Goal: Task Accomplishment & Management: Complete application form

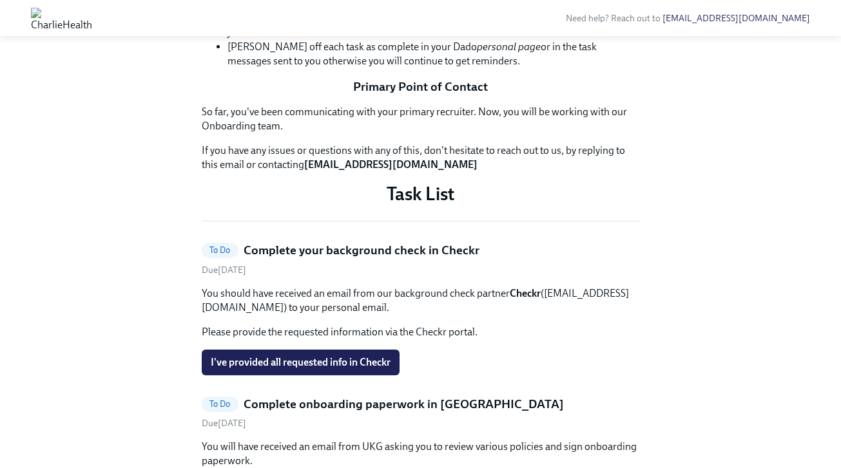
scroll to position [363, 0]
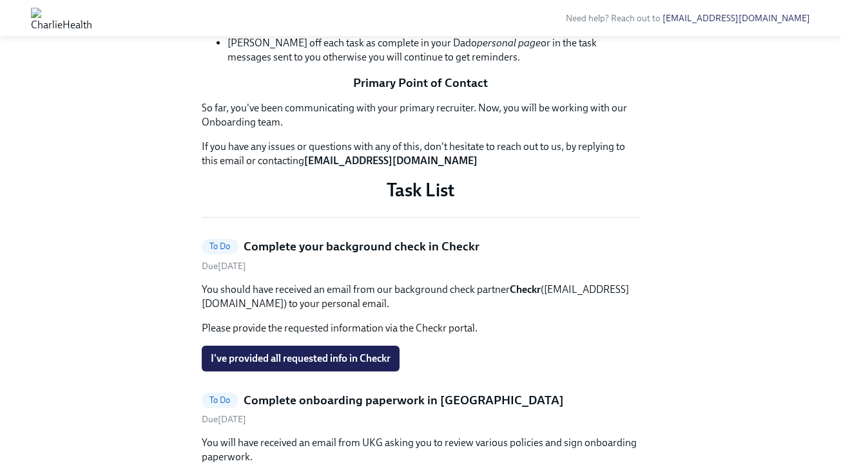
click at [581, 202] on p "Task List" at bounding box center [421, 189] width 438 height 23
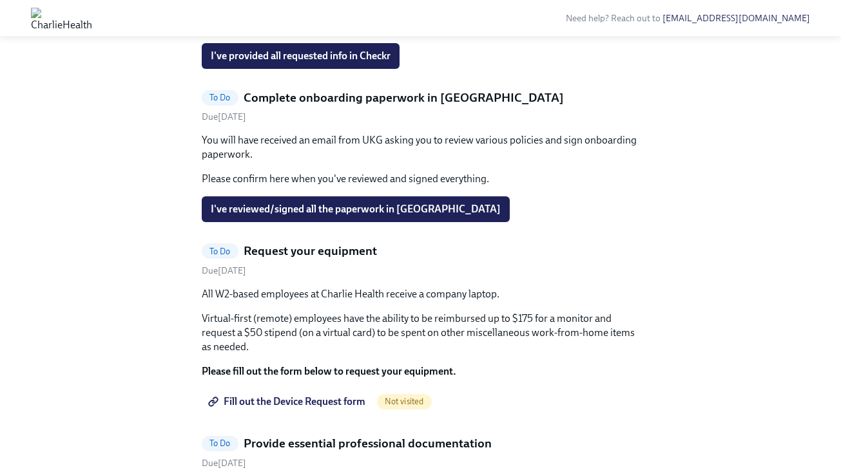
scroll to position [667, 0]
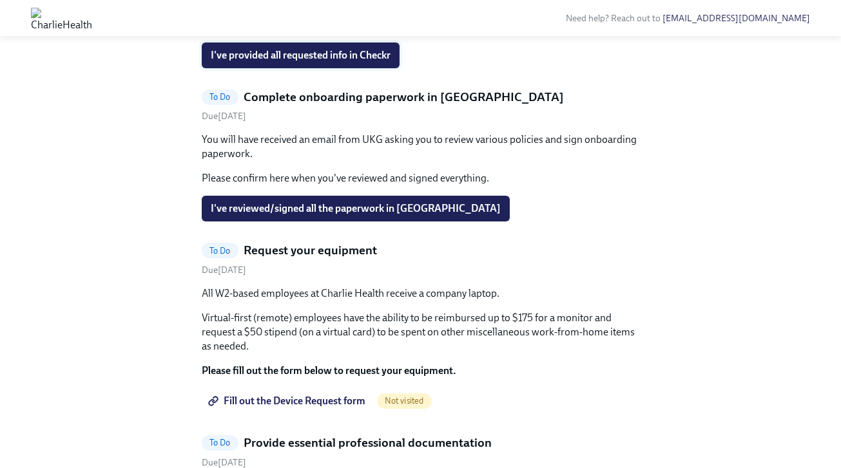
click at [349, 62] on span "I've provided all requested info in Checkr" at bounding box center [301, 55] width 180 height 13
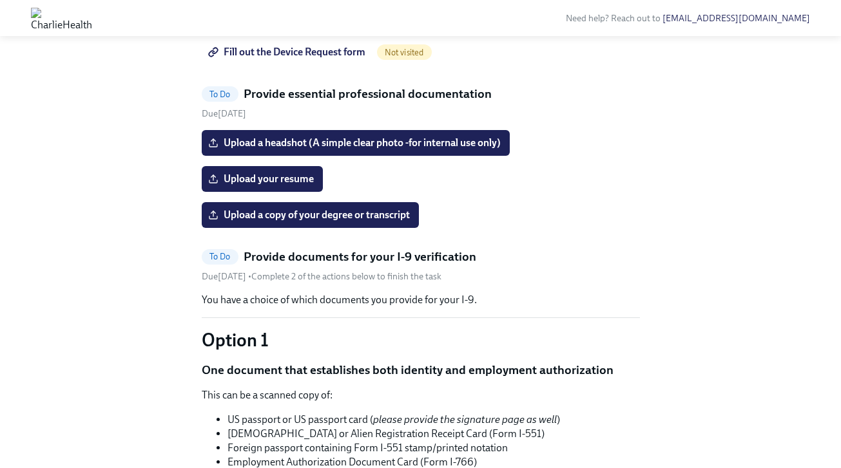
scroll to position [863, 0]
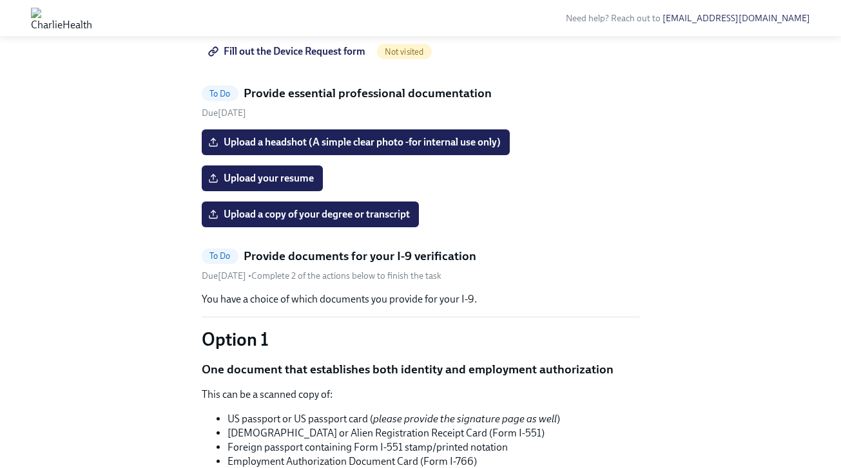
click at [287, 58] on span "Fill out the Device Request form" at bounding box center [288, 51] width 155 height 13
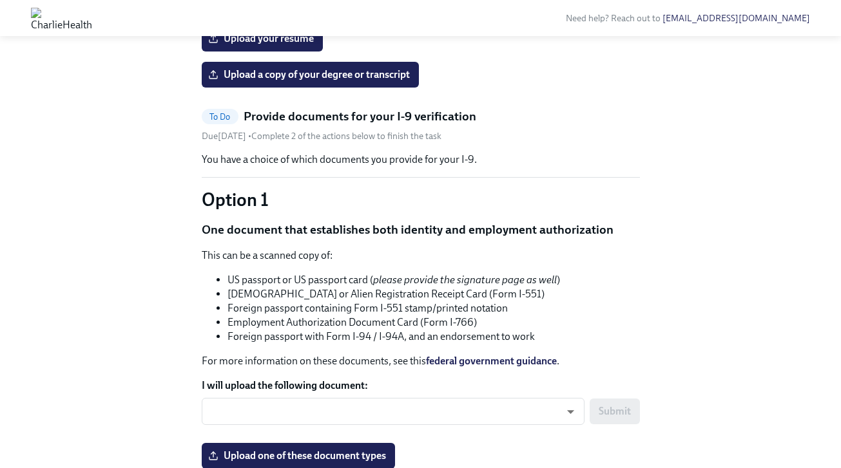
scroll to position [809, 0]
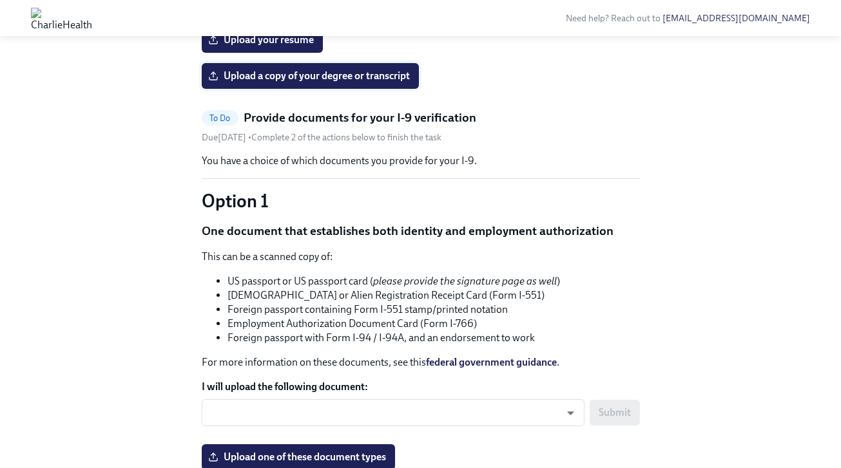
click at [395, 82] on span "Upload a copy of your degree or transcript" at bounding box center [310, 76] width 199 height 13
click at [0, 0] on input "Upload a copy of your degree or transcript" at bounding box center [0, 0] width 0 height 0
click at [557, 309] on div "To Do Complete onboarding paperwork in [GEOGRAPHIC_DATA] Due [DATE] You will ha…" at bounding box center [421, 468] width 438 height 1351
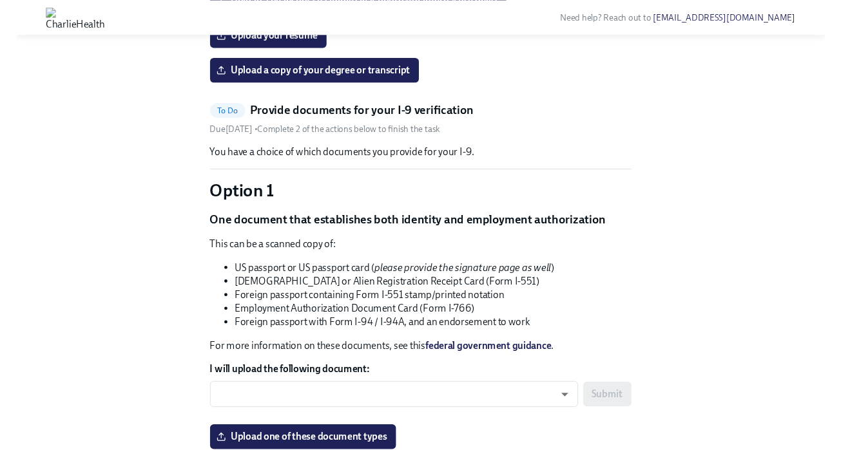
scroll to position [813, 0]
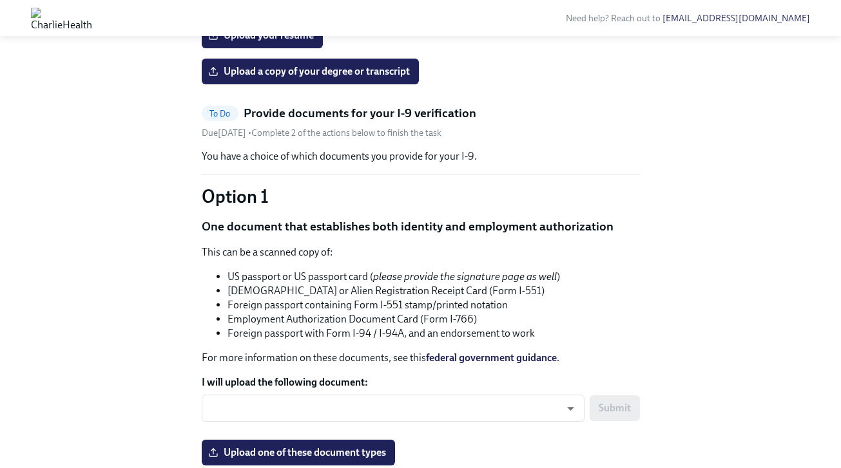
click at [570, 84] on div "Upload a copy of your degree or transcript" at bounding box center [421, 72] width 438 height 26
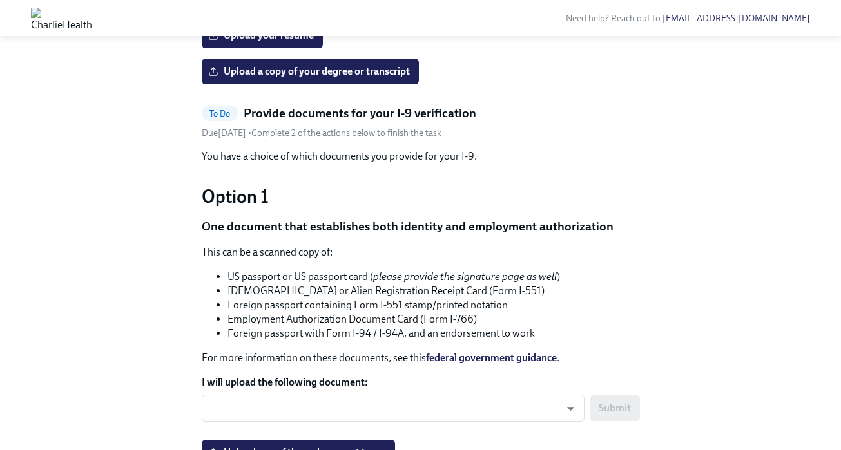
click at [0, 0] on input "Upload a headshot (A simple clear photo -for internal use only)" at bounding box center [0, 0] width 0 height 0
click at [272, 48] on label "Upload your resume" at bounding box center [262, 36] width 121 height 26
click at [0, 0] on input "Upload your resume" at bounding box center [0, 0] width 0 height 0
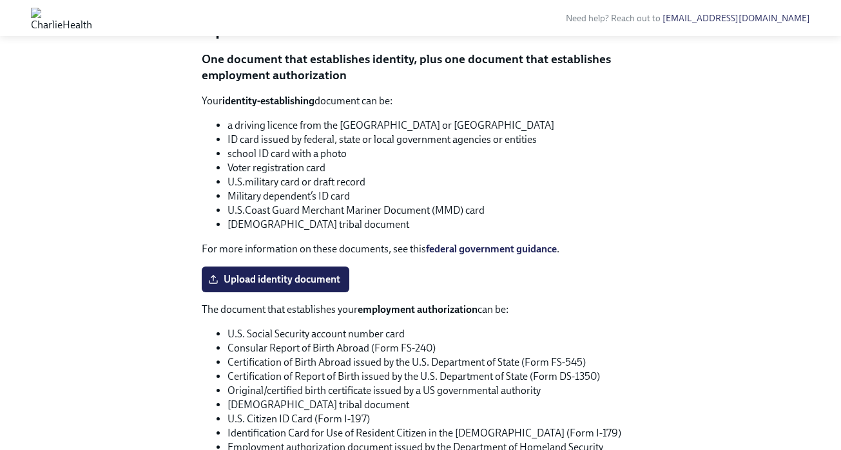
scroll to position [1285, 0]
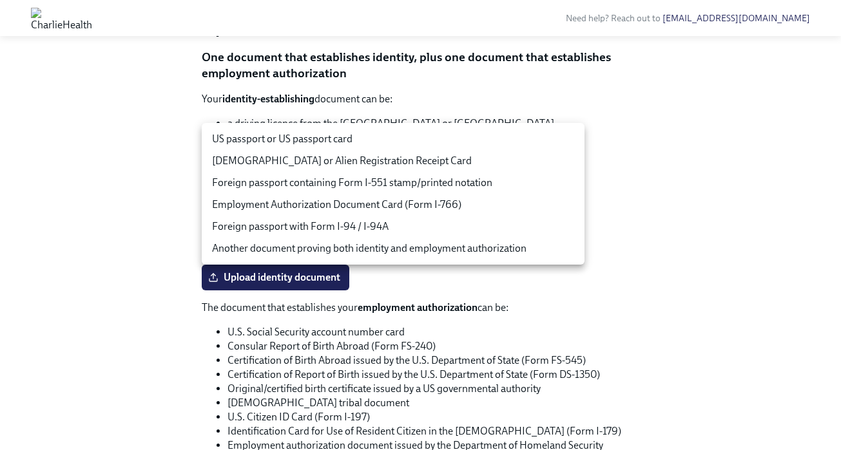
click at [389, 141] on li "US passport or US passport card" at bounding box center [393, 139] width 383 height 22
type input "tm035QtdH"
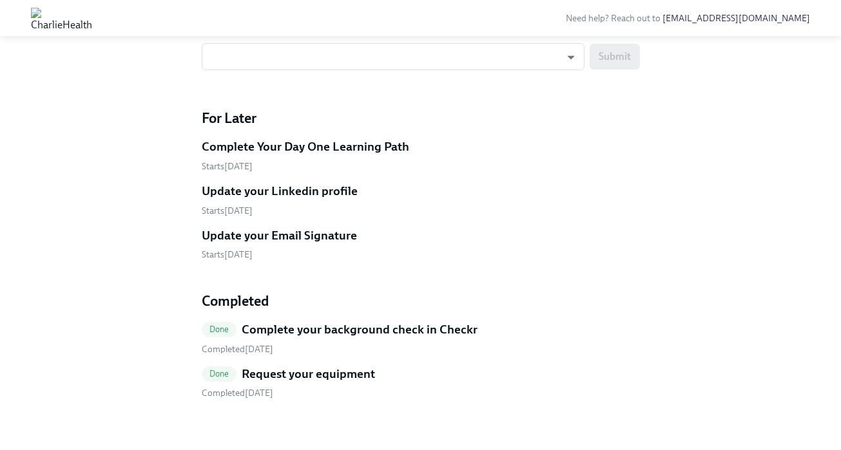
scroll to position [1875, 0]
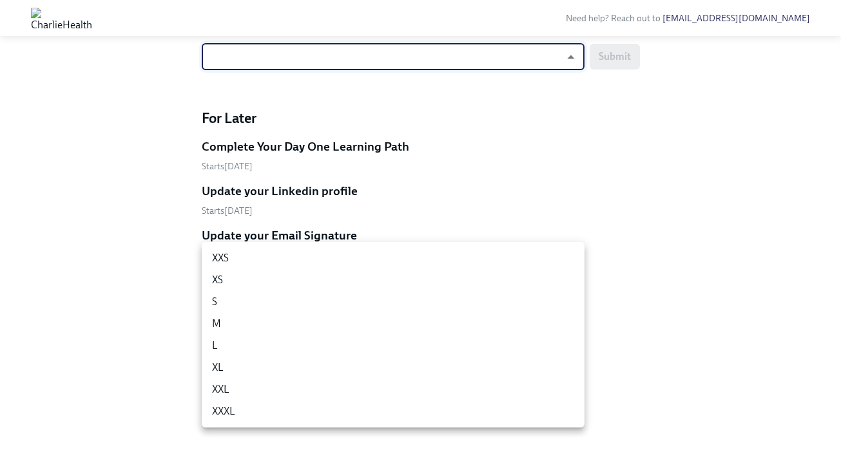
click at [162, 258] on div at bounding box center [420, 225] width 841 height 450
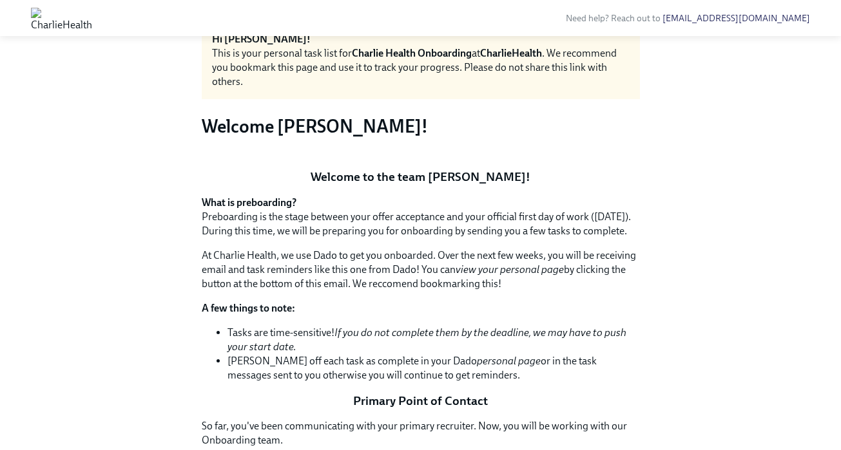
scroll to position [0, 0]
